Goal: Task Accomplishment & Management: Use online tool/utility

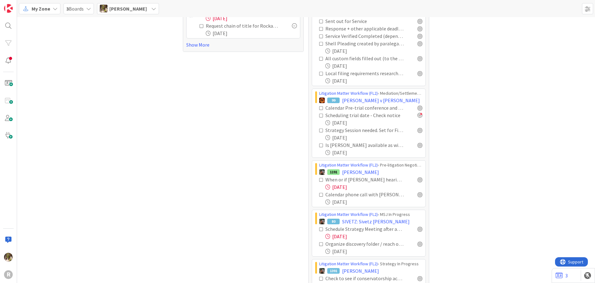
scroll to position [155, 0]
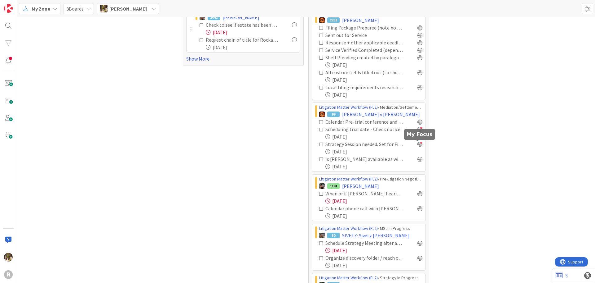
click at [418, 145] on div at bounding box center [420, 143] width 5 height 5
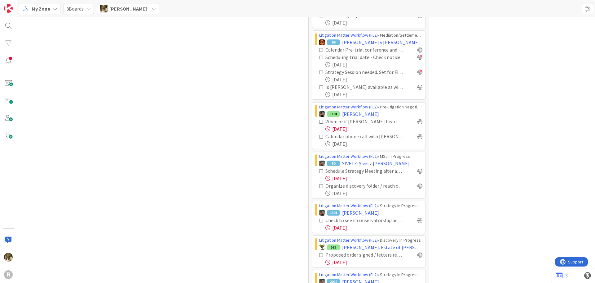
scroll to position [232, 0]
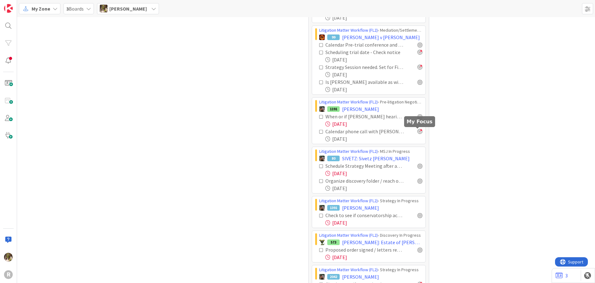
click at [418, 131] on div at bounding box center [420, 131] width 5 height 5
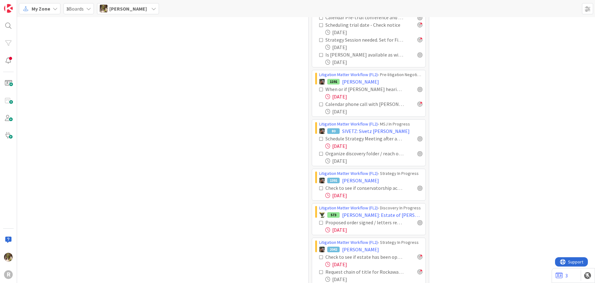
scroll to position [294, 0]
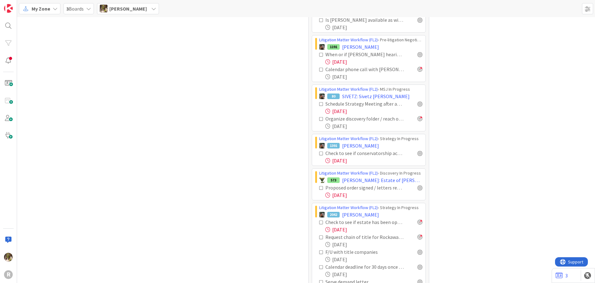
click at [420, 120] on div at bounding box center [420, 118] width 5 height 5
click at [418, 102] on div at bounding box center [420, 103] width 5 height 5
click at [418, 104] on div at bounding box center [420, 103] width 5 height 5
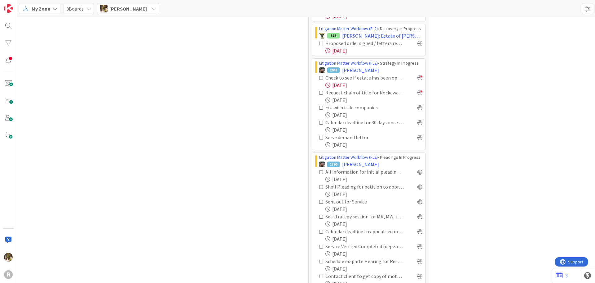
scroll to position [449, 0]
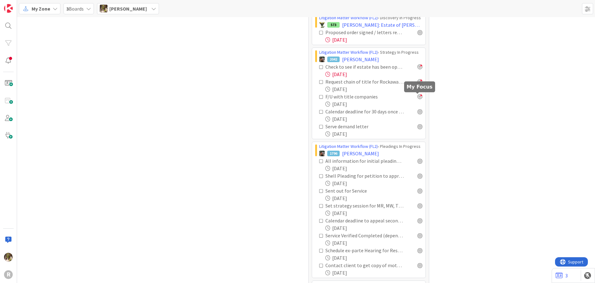
click at [419, 95] on div at bounding box center [420, 96] width 5 height 5
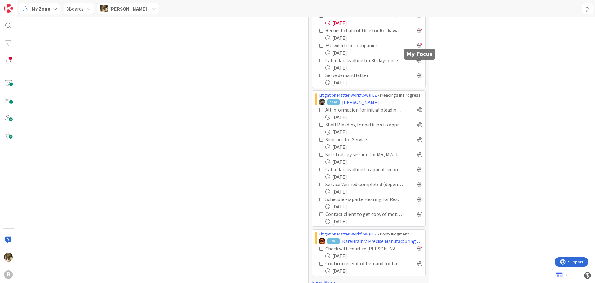
scroll to position [511, 0]
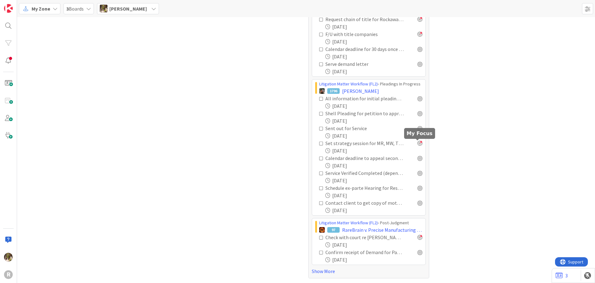
click at [418, 144] on div at bounding box center [420, 142] width 5 height 5
click at [418, 157] on div at bounding box center [420, 157] width 5 height 5
click at [333, 269] on link "Show More" at bounding box center [369, 270] width 114 height 7
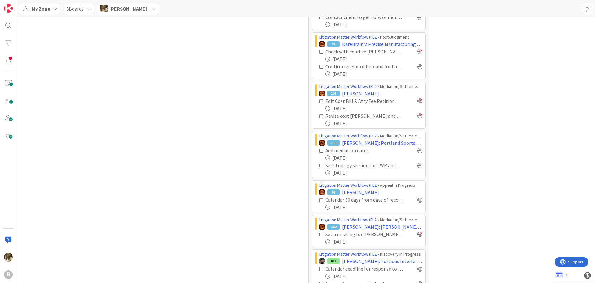
scroll to position [697, 0]
click at [418, 149] on div at bounding box center [420, 149] width 5 height 5
click at [418, 166] on div at bounding box center [420, 164] width 5 height 5
click at [419, 198] on div at bounding box center [420, 198] width 5 height 5
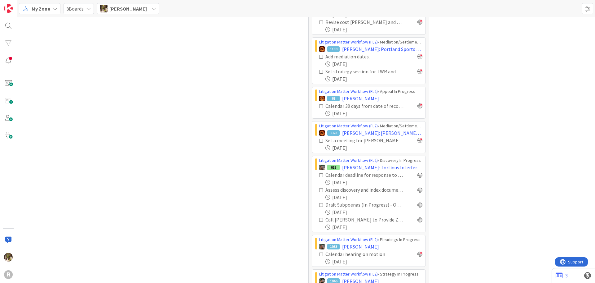
scroll to position [822, 0]
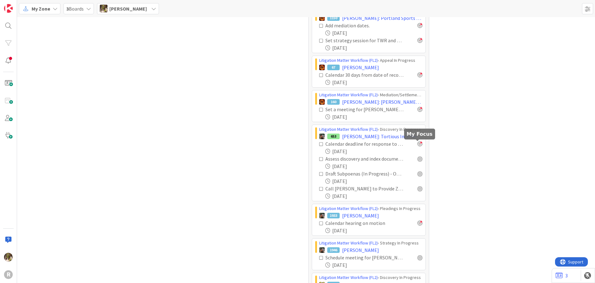
click at [418, 145] on div at bounding box center [420, 143] width 5 height 5
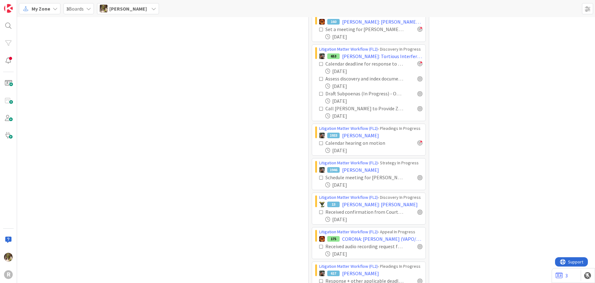
scroll to position [915, 0]
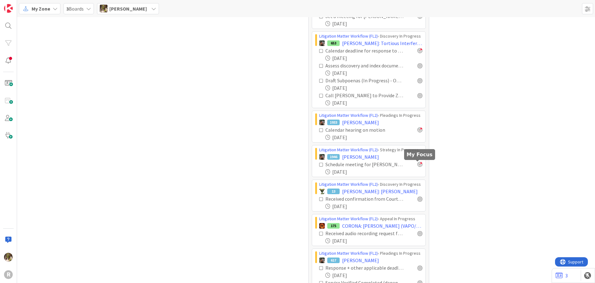
click at [419, 164] on div at bounding box center [420, 164] width 5 height 5
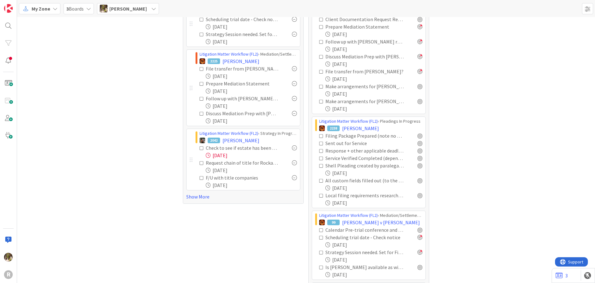
scroll to position [0, 0]
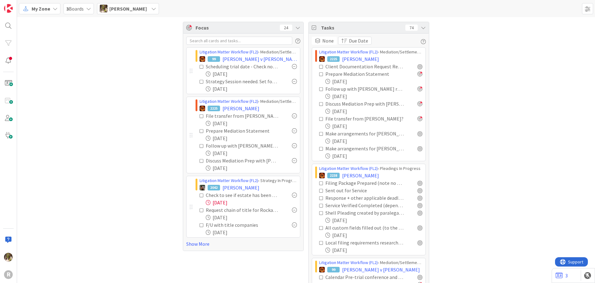
drag, startPoint x: 428, startPoint y: 161, endPoint x: 413, endPoint y: 141, distance: 25.1
click at [193, 244] on link "Show More" at bounding box center [243, 243] width 114 height 7
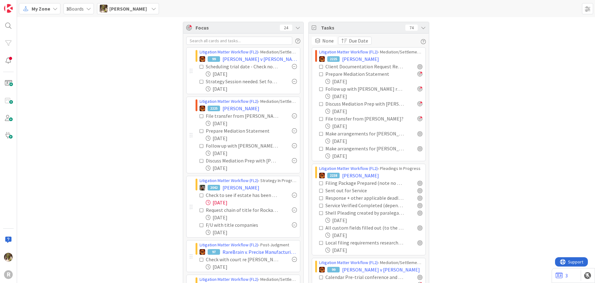
click at [293, 78] on div "Strategy Session needed. Set for First Week in September. [PERSON_NAME], [PERSO…" at bounding box center [248, 81] width 97 height 7
click at [293, 80] on div at bounding box center [294, 81] width 5 height 5
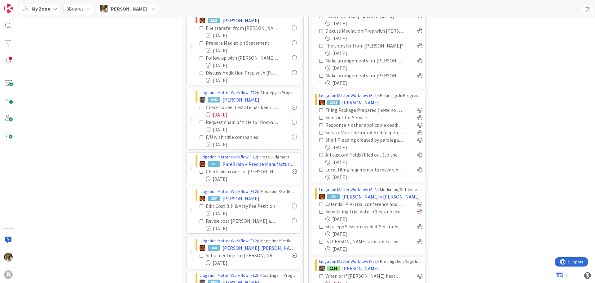
scroll to position [62, 0]
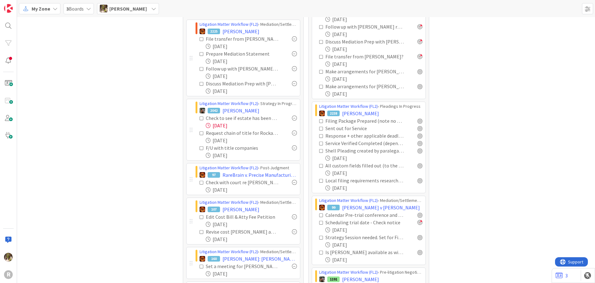
click at [292, 83] on div at bounding box center [294, 83] width 5 height 5
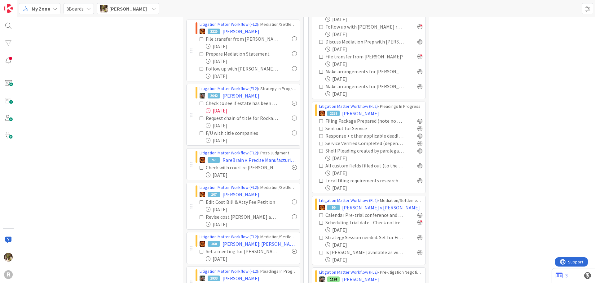
scroll to position [93, 0]
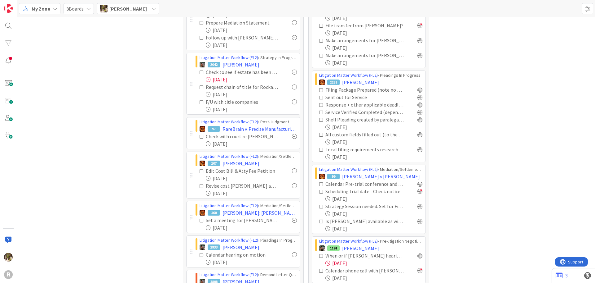
click at [200, 71] on icon at bounding box center [202, 72] width 4 height 4
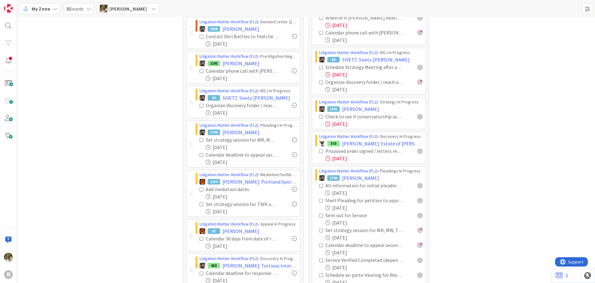
scroll to position [341, 0]
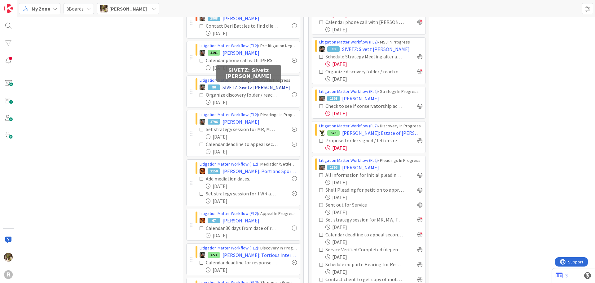
click at [267, 87] on span "SIVETZ: Sivetz [PERSON_NAME]" at bounding box center [257, 86] width 68 height 7
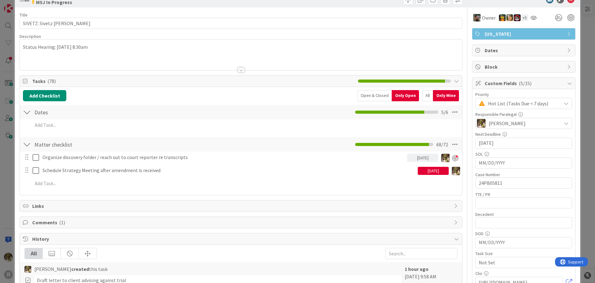
scroll to position [31, 0]
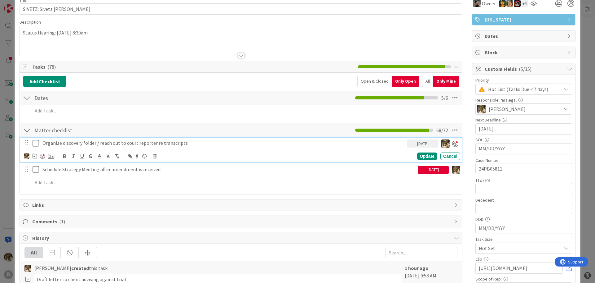
click at [119, 146] on p "Organize discovery folder / reach out to court reporter re transcripts" at bounding box center [223, 142] width 363 height 7
click at [36, 154] on icon at bounding box center [35, 155] width 4 height 5
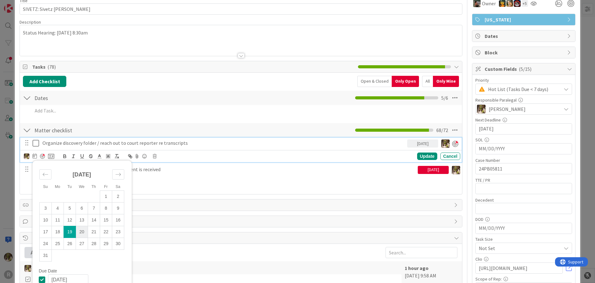
click at [81, 231] on td "20" at bounding box center [82, 231] width 12 height 12
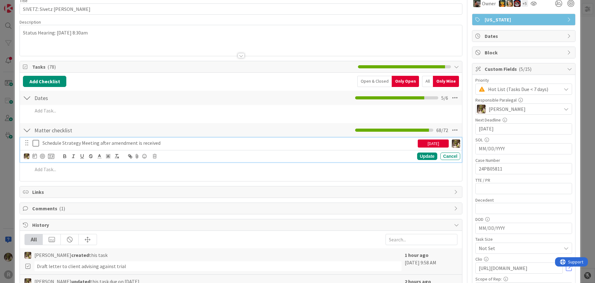
click at [61, 143] on p "Schedule Strategy Meeting after amendment is received" at bounding box center [228, 142] width 373 height 7
click at [424, 159] on div "Update" at bounding box center [427, 155] width 20 height 7
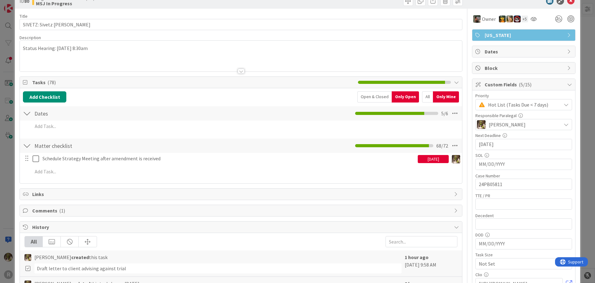
scroll to position [0, 0]
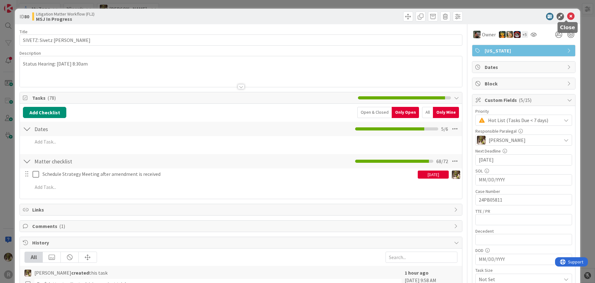
click at [568, 16] on icon at bounding box center [571, 16] width 7 height 7
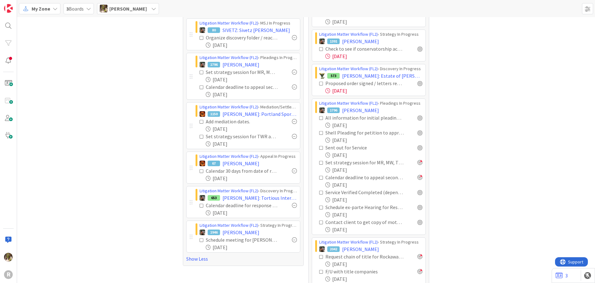
scroll to position [403, 0]
